Goal: Task Accomplishment & Management: Manage account settings

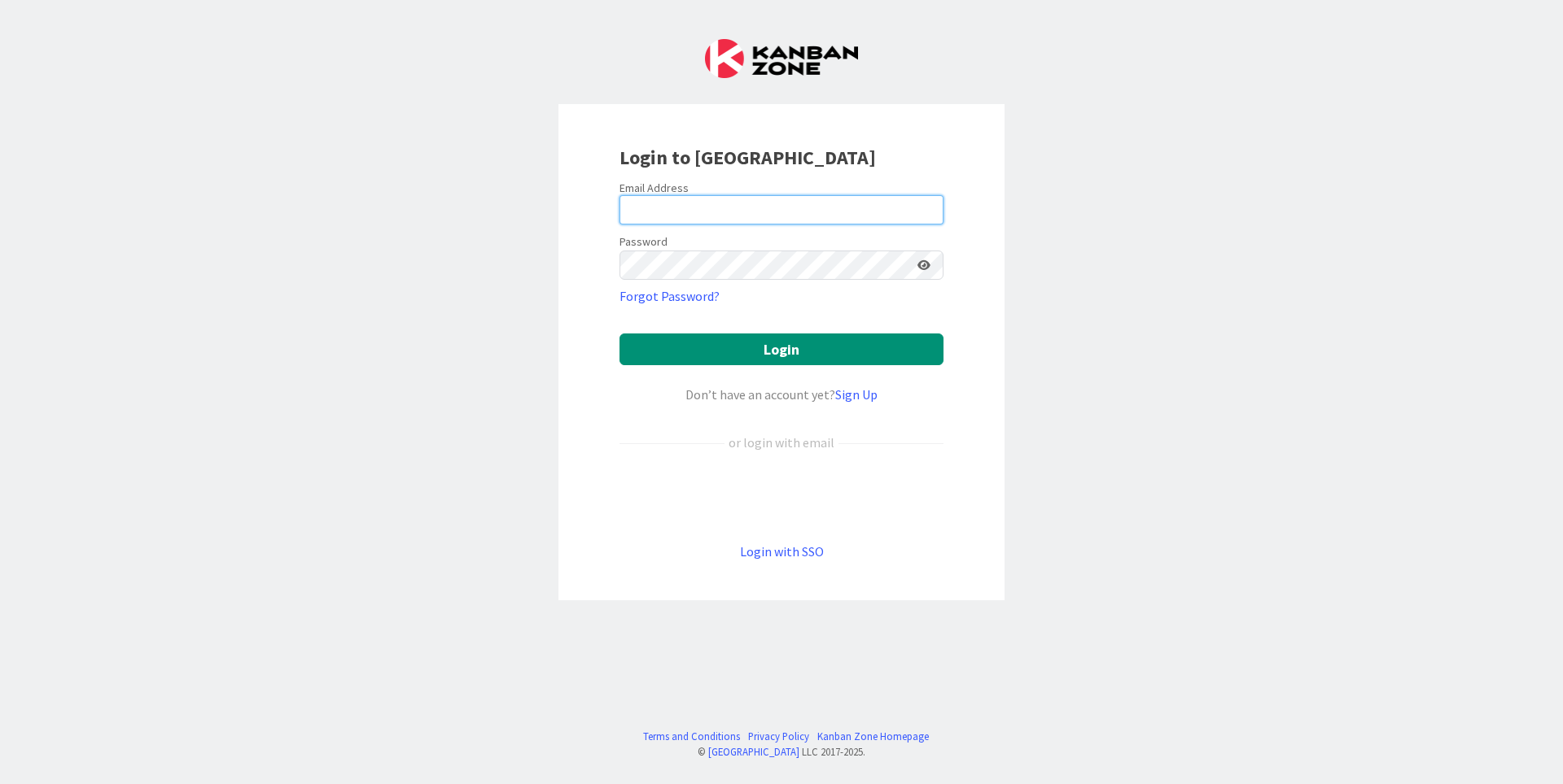
click at [802, 206] on input "email" at bounding box center [781, 210] width 324 height 29
click at [744, 205] on input "email" at bounding box center [781, 210] width 324 height 29
type input "[PERSON_NAME][EMAIL_ADDRESS][DOMAIN_NAME]"
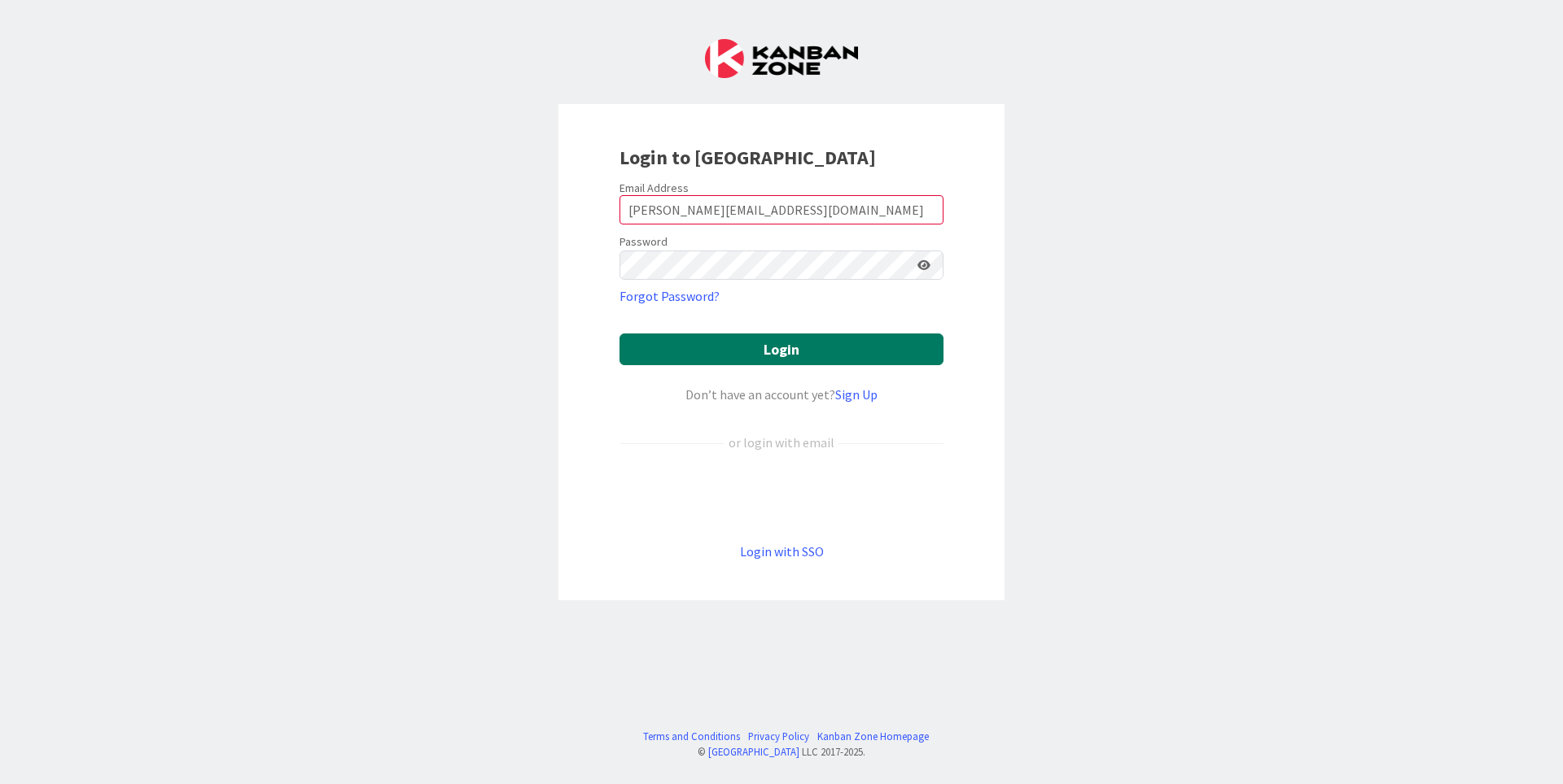
click at [767, 350] on button "Login" at bounding box center [781, 350] width 324 height 32
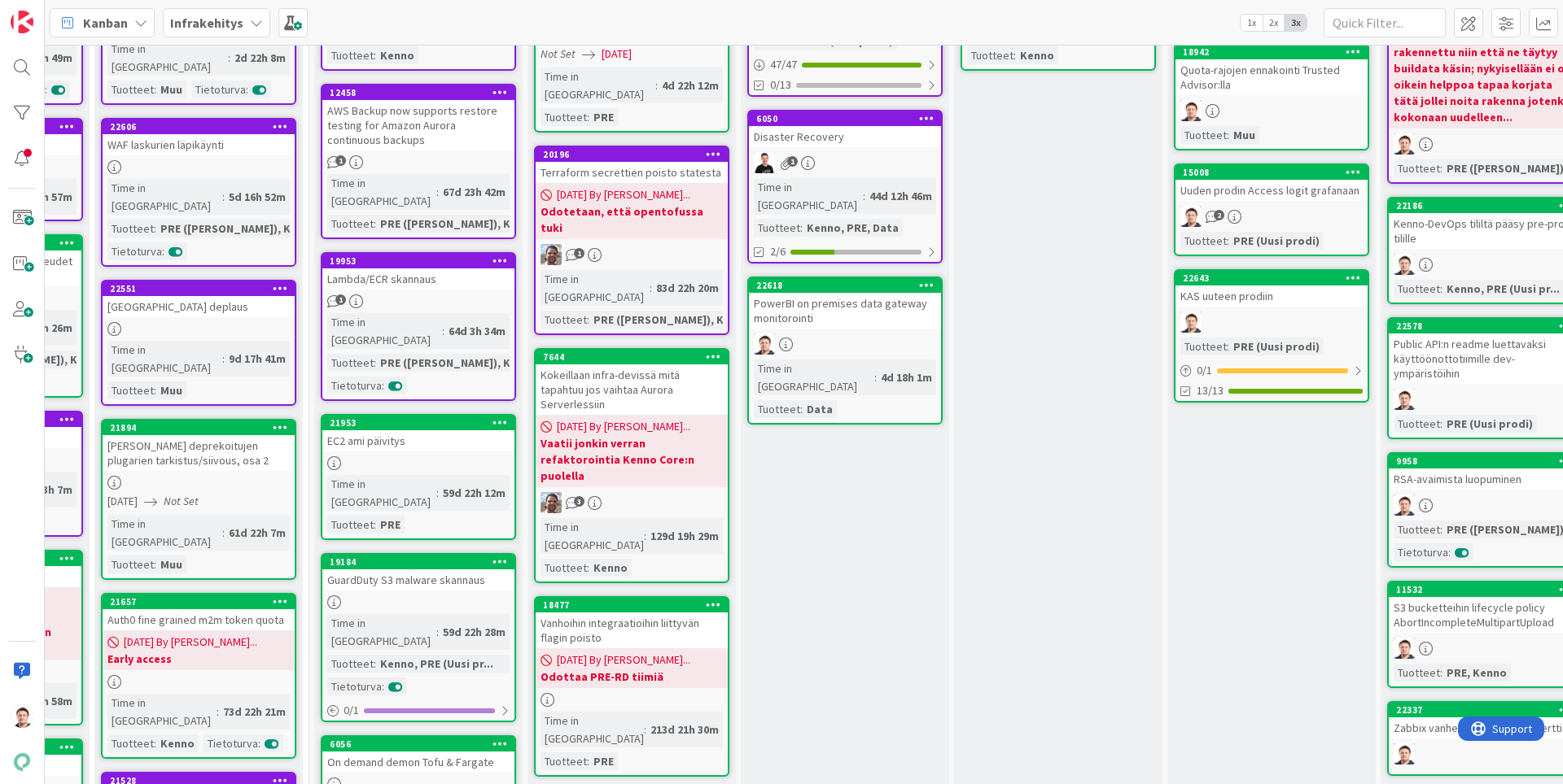
scroll to position [0, 389]
